Goal: Download file/media

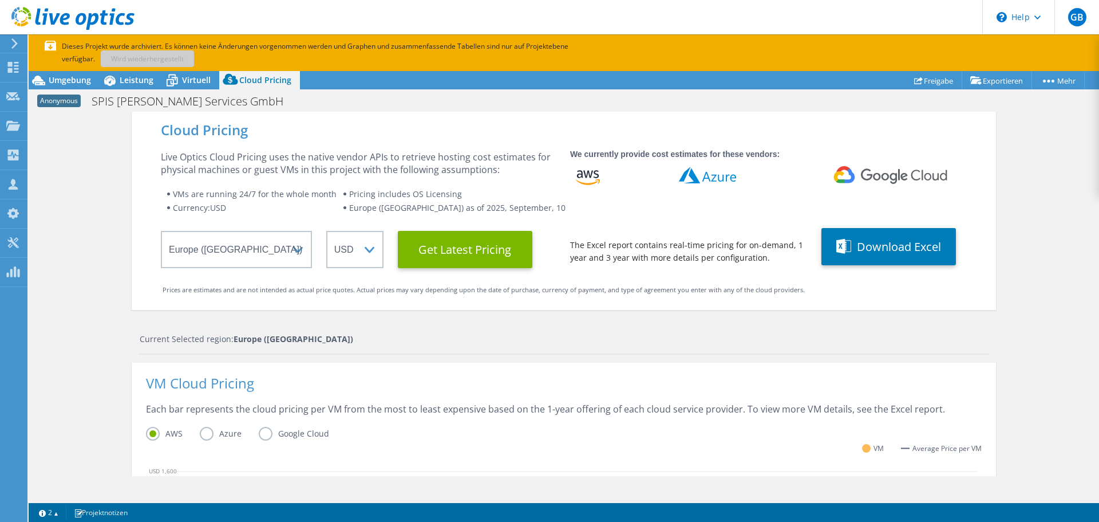
select select "EUFrankfurt"
select select "USD"
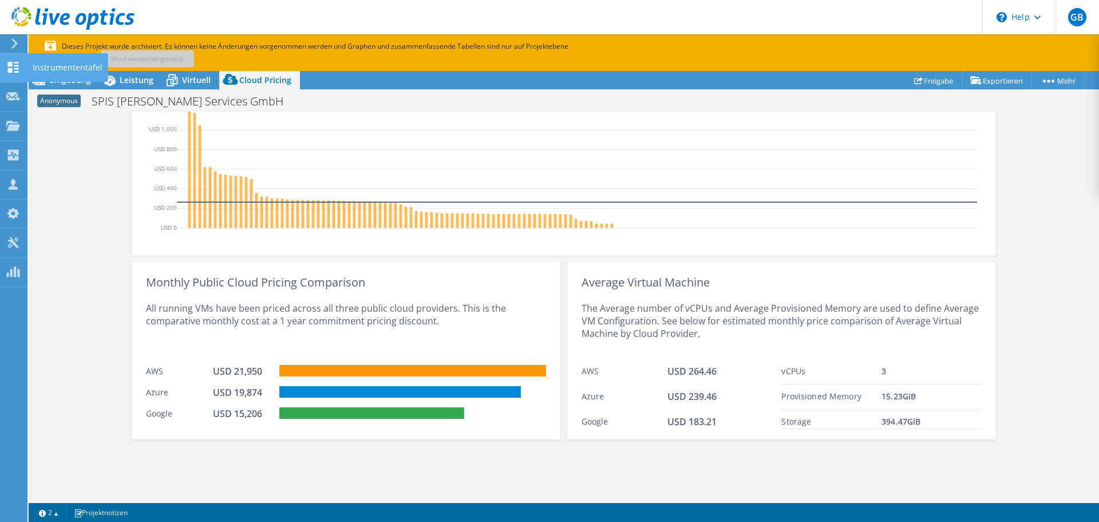
click at [7, 72] on icon at bounding box center [13, 67] width 14 height 11
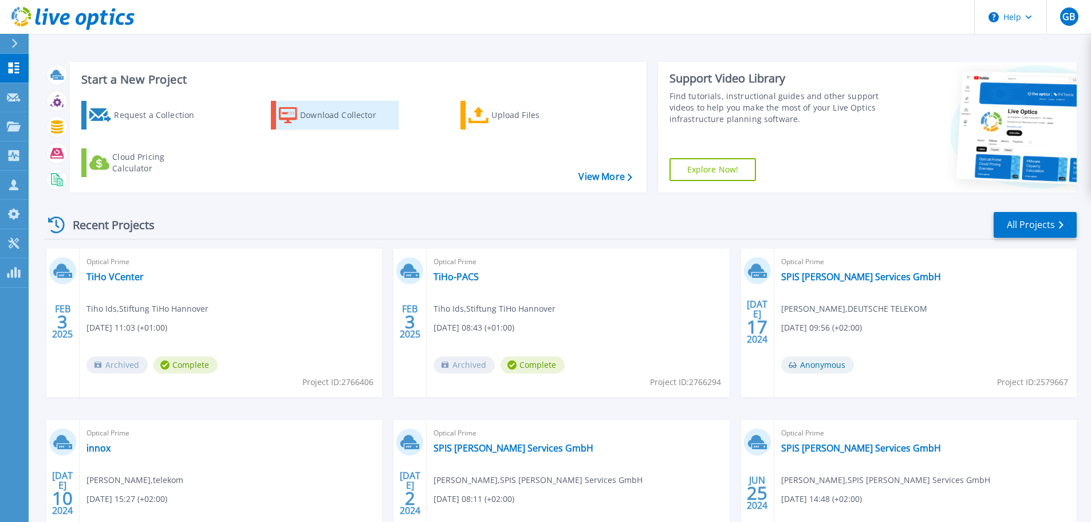
click at [313, 121] on div "Download Collector" at bounding box center [346, 115] width 92 height 23
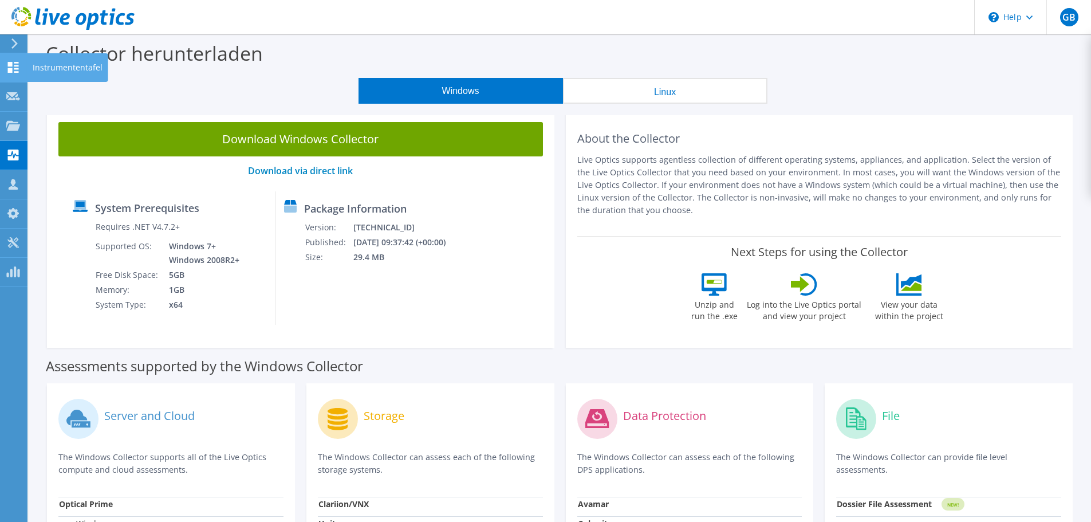
click at [18, 62] on use at bounding box center [13, 67] width 11 height 11
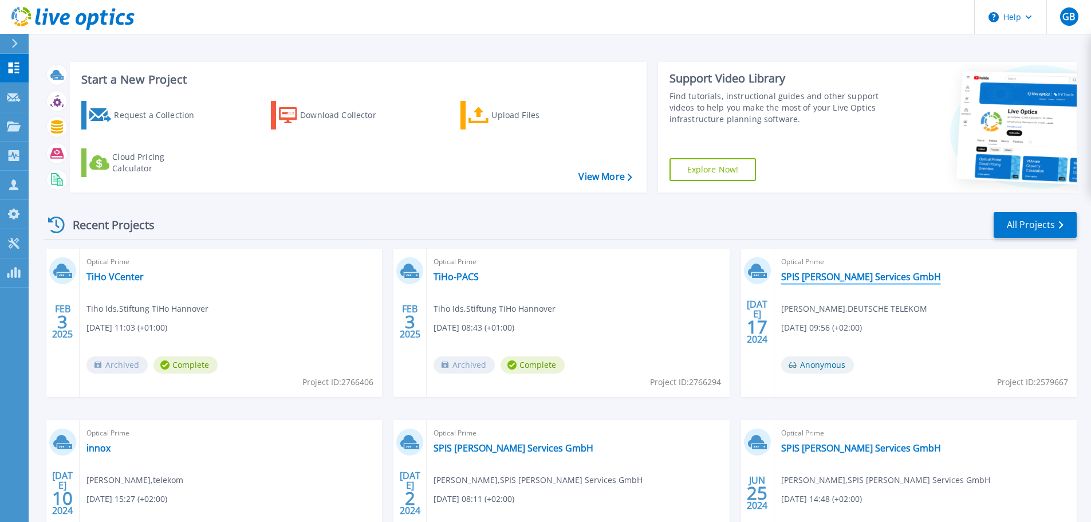
click at [841, 275] on link "SPIS [PERSON_NAME] Services GmbH" at bounding box center [861, 276] width 160 height 11
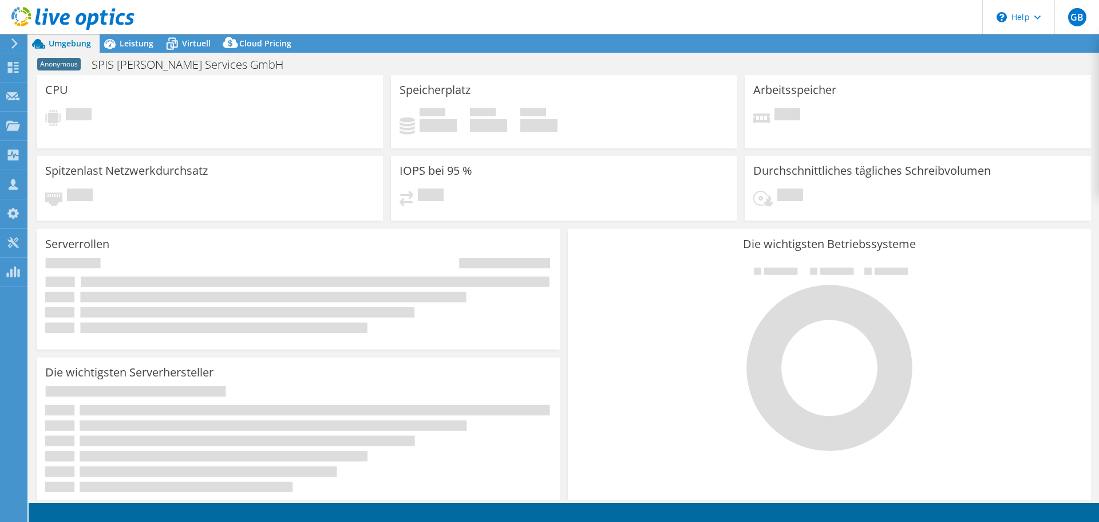
select select "EUFrankfurt"
select select "USD"
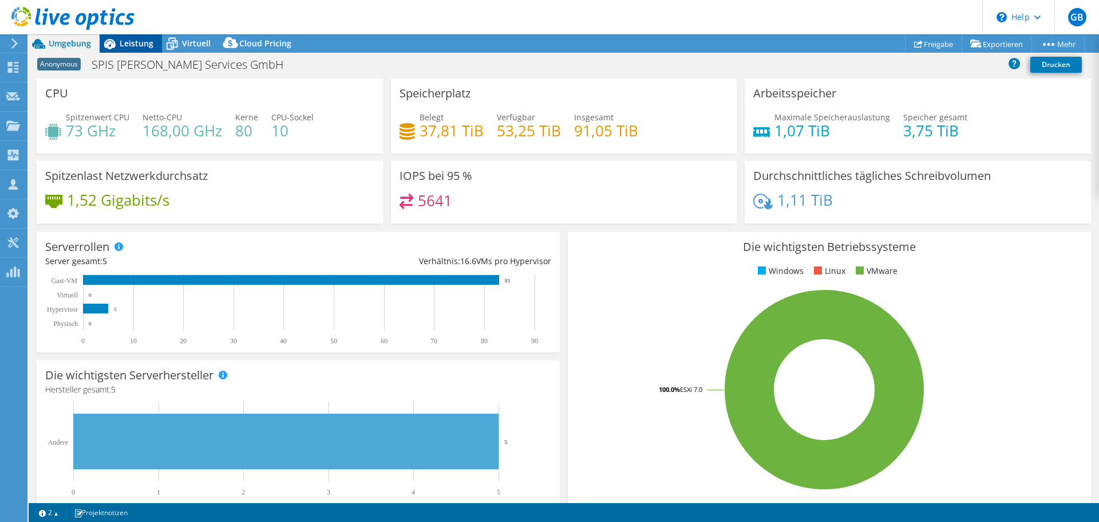
click at [127, 41] on span "Leistung" at bounding box center [137, 43] width 34 height 11
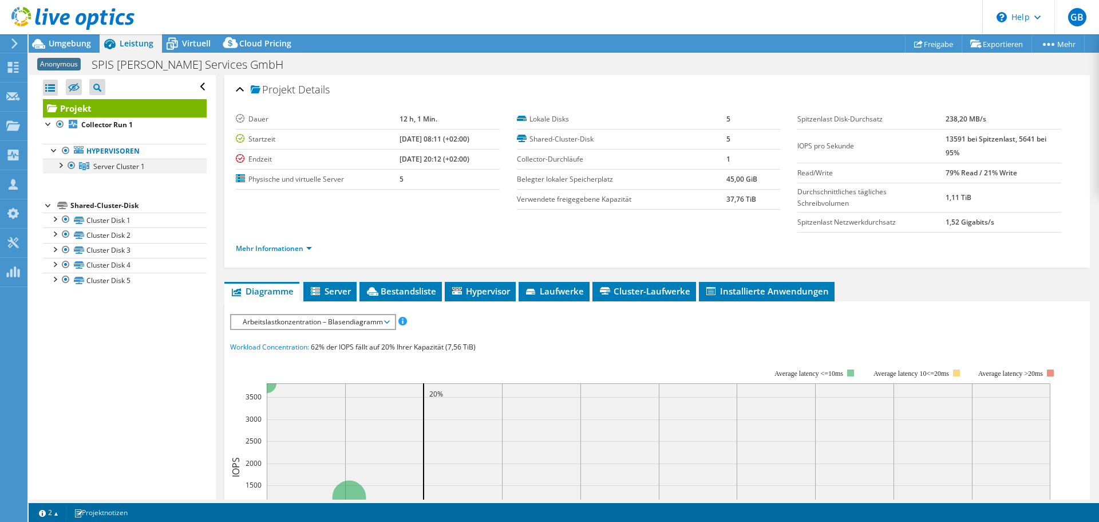
click at [57, 164] on div at bounding box center [59, 164] width 11 height 11
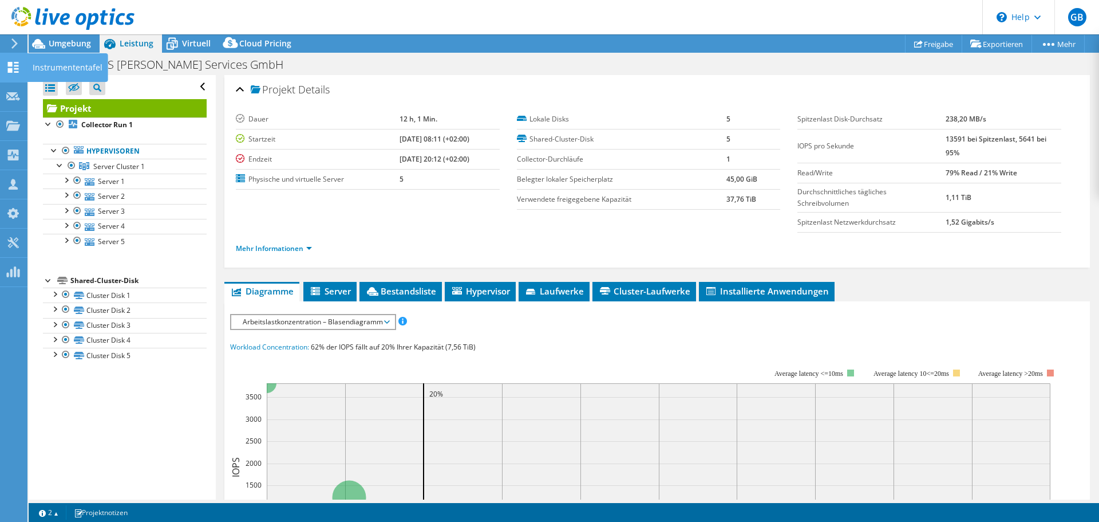
click at [13, 72] on icon at bounding box center [13, 67] width 14 height 11
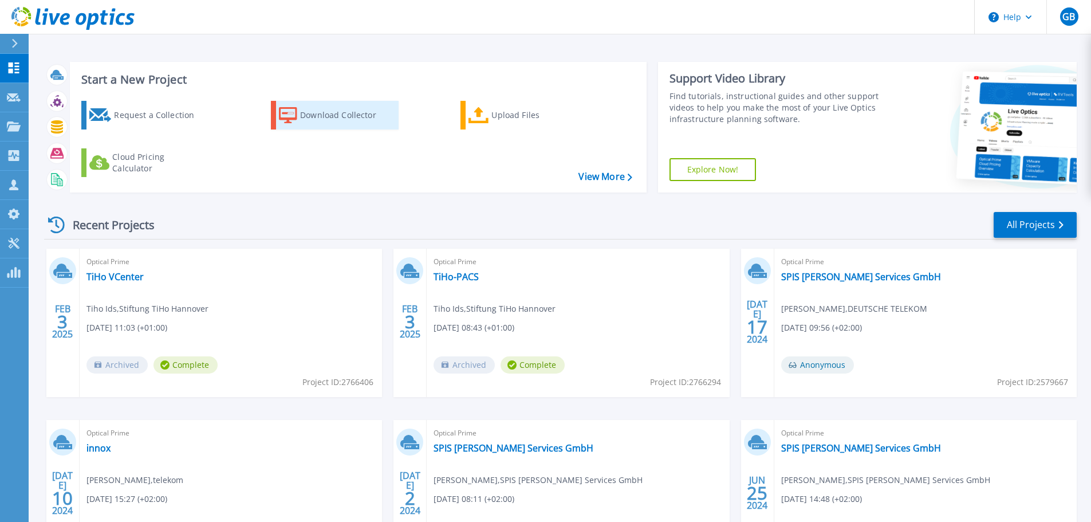
click at [318, 115] on div "Download Collector" at bounding box center [346, 115] width 92 height 23
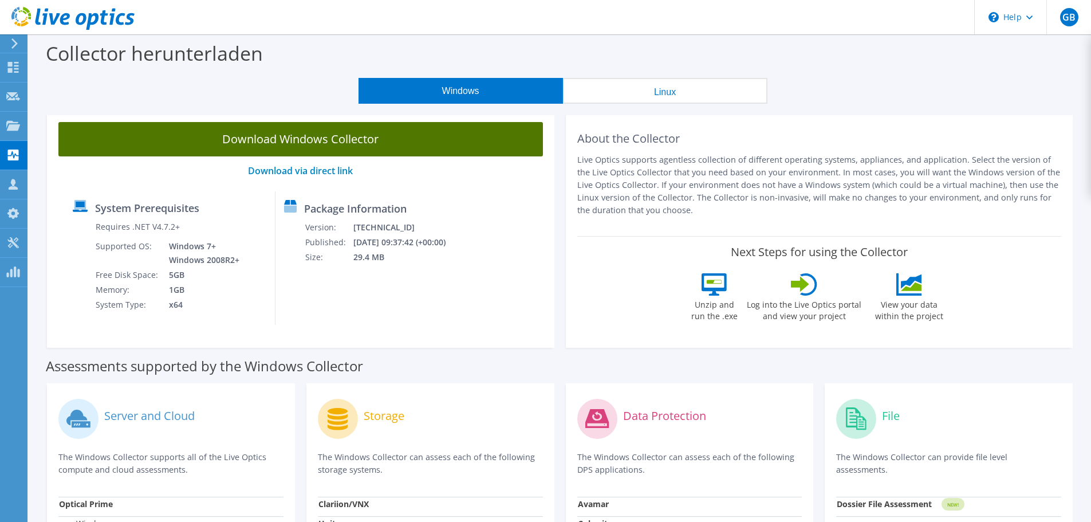
click at [324, 143] on link "Download Windows Collector" at bounding box center [300, 139] width 484 height 34
